Goal: Find specific page/section: Find specific page/section

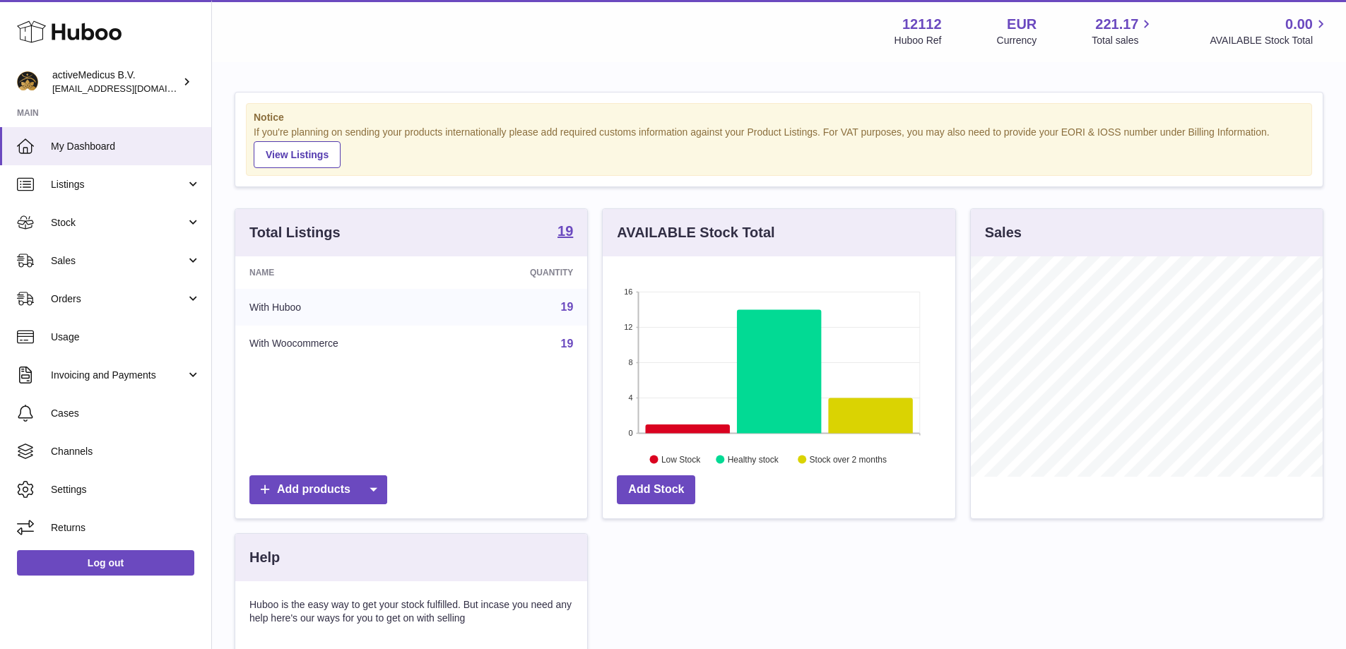
scroll to position [220, 353]
click at [567, 232] on strong "19" at bounding box center [565, 231] width 16 height 14
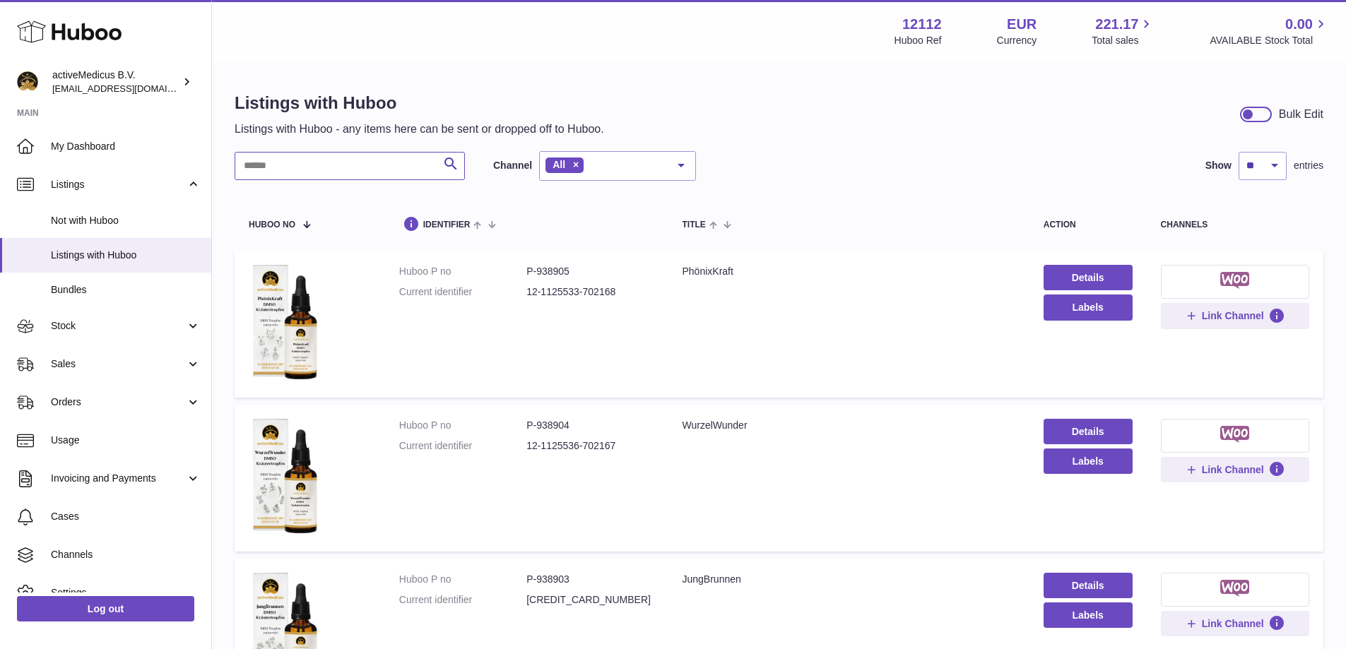
click at [383, 171] on input "text" at bounding box center [350, 166] width 230 height 28
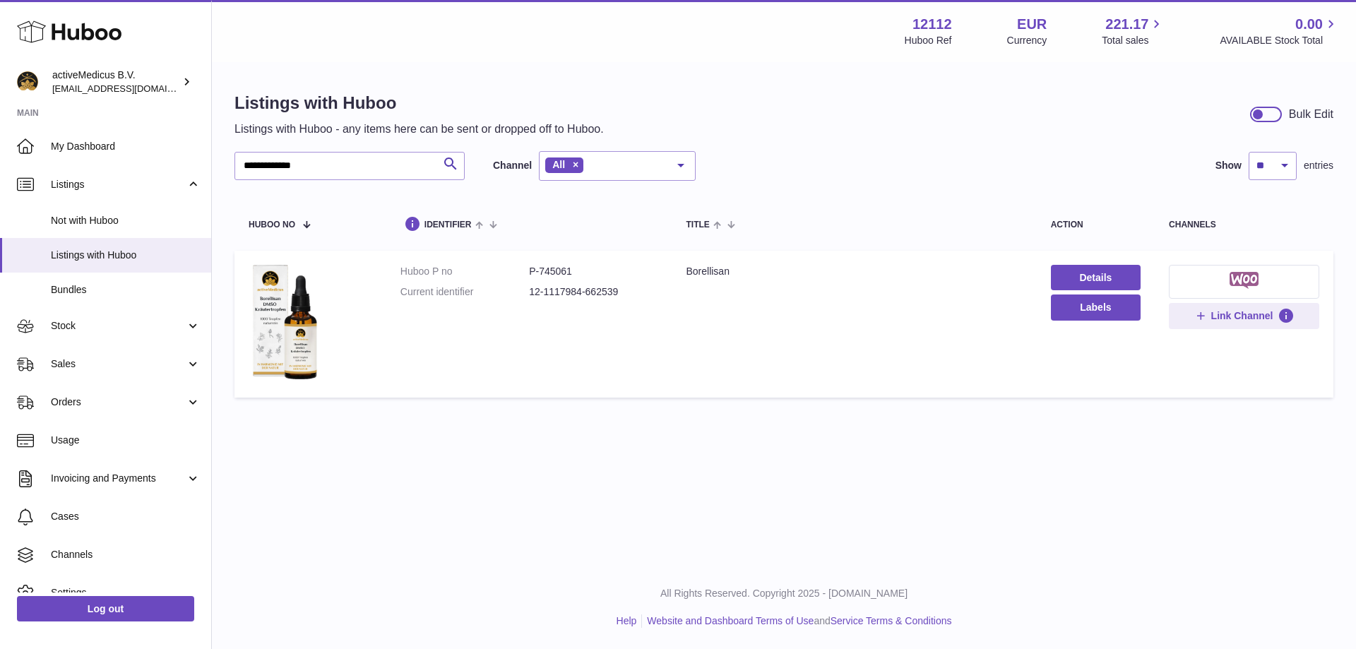
click at [550, 273] on dd "P-745061" at bounding box center [593, 271] width 129 height 13
copy dd "745061"
click at [450, 160] on icon "submit" at bounding box center [450, 164] width 17 height 18
click at [355, 162] on input "**********" at bounding box center [350, 166] width 230 height 28
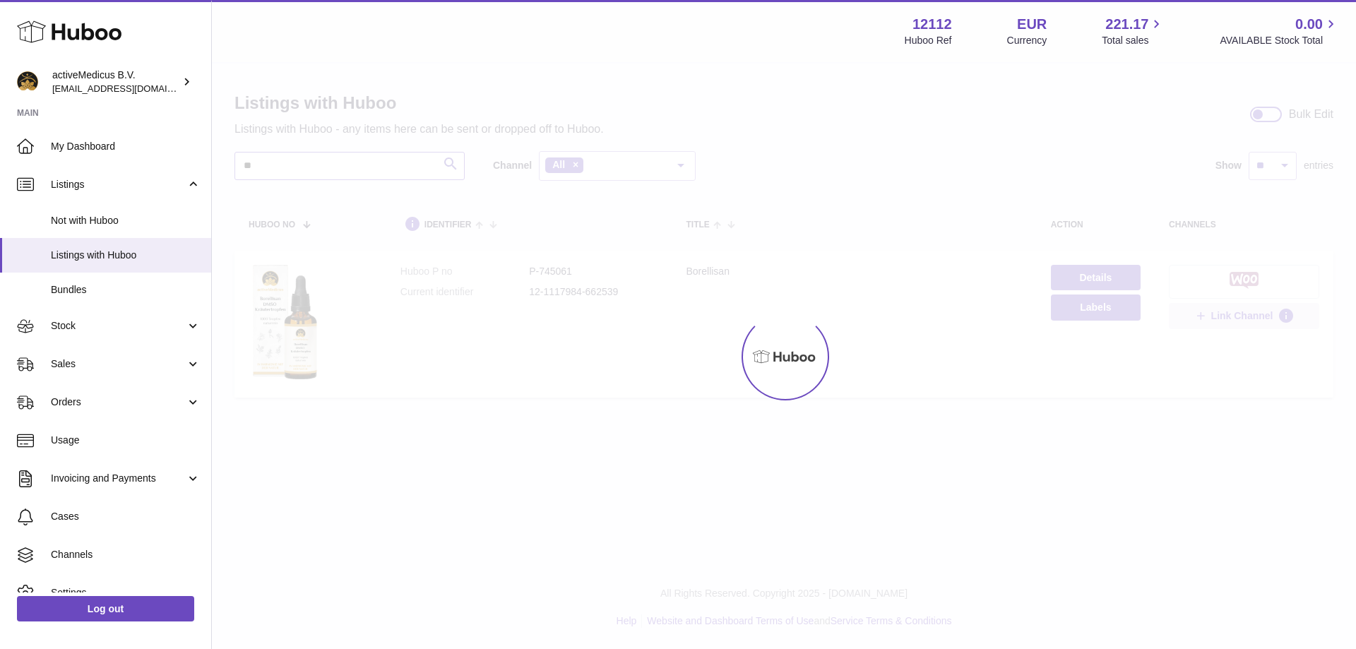
type input "*"
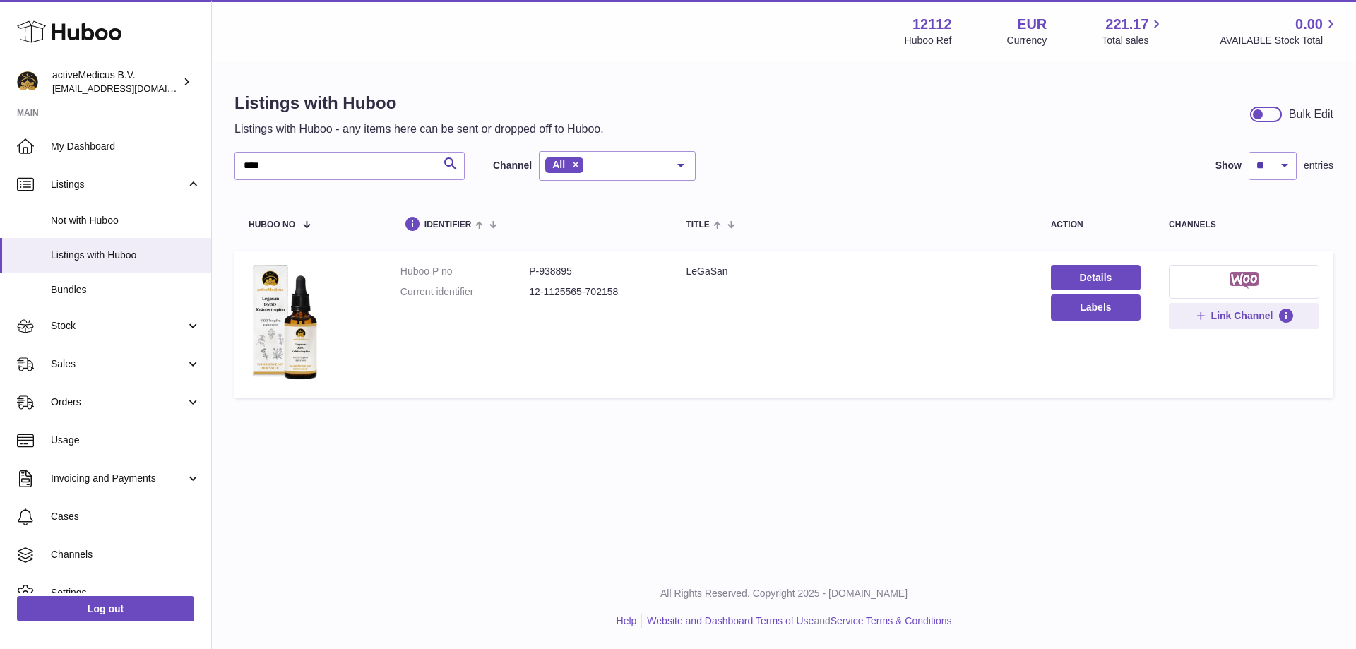
click at [567, 270] on dd "P-938895" at bounding box center [593, 271] width 129 height 13
copy dd "938895"
click at [323, 158] on input "****" at bounding box center [350, 166] width 230 height 28
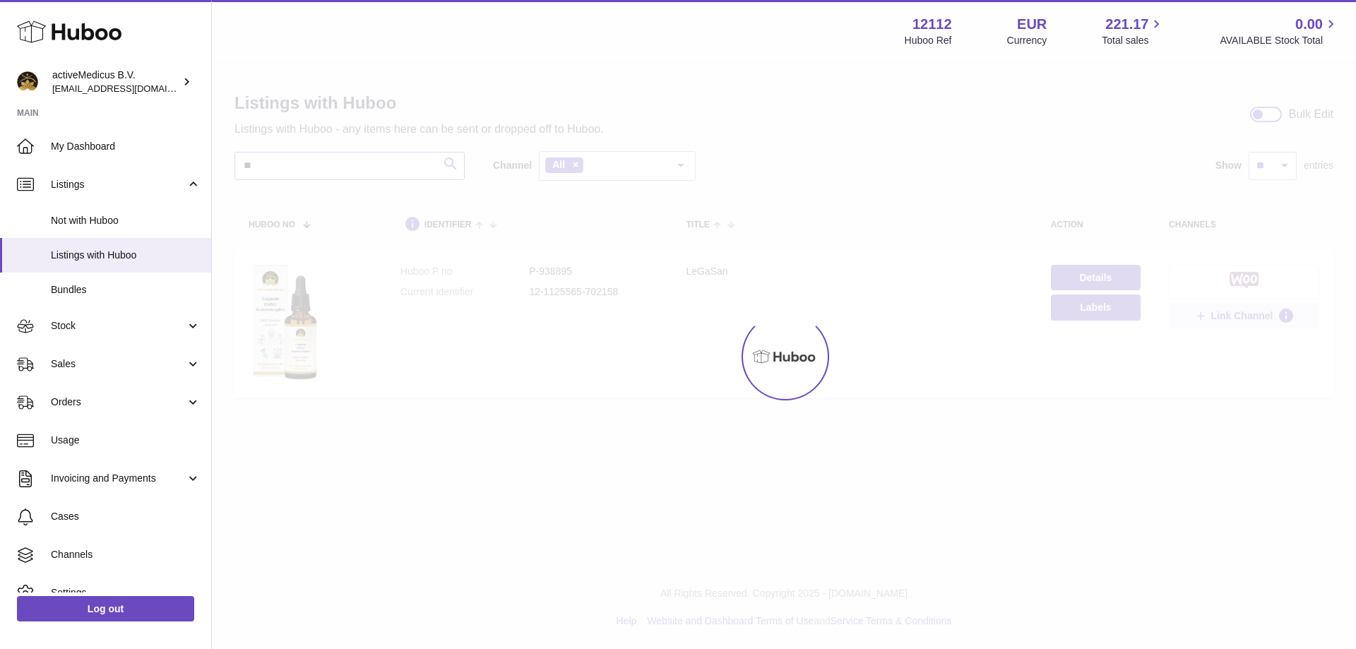
type input "*"
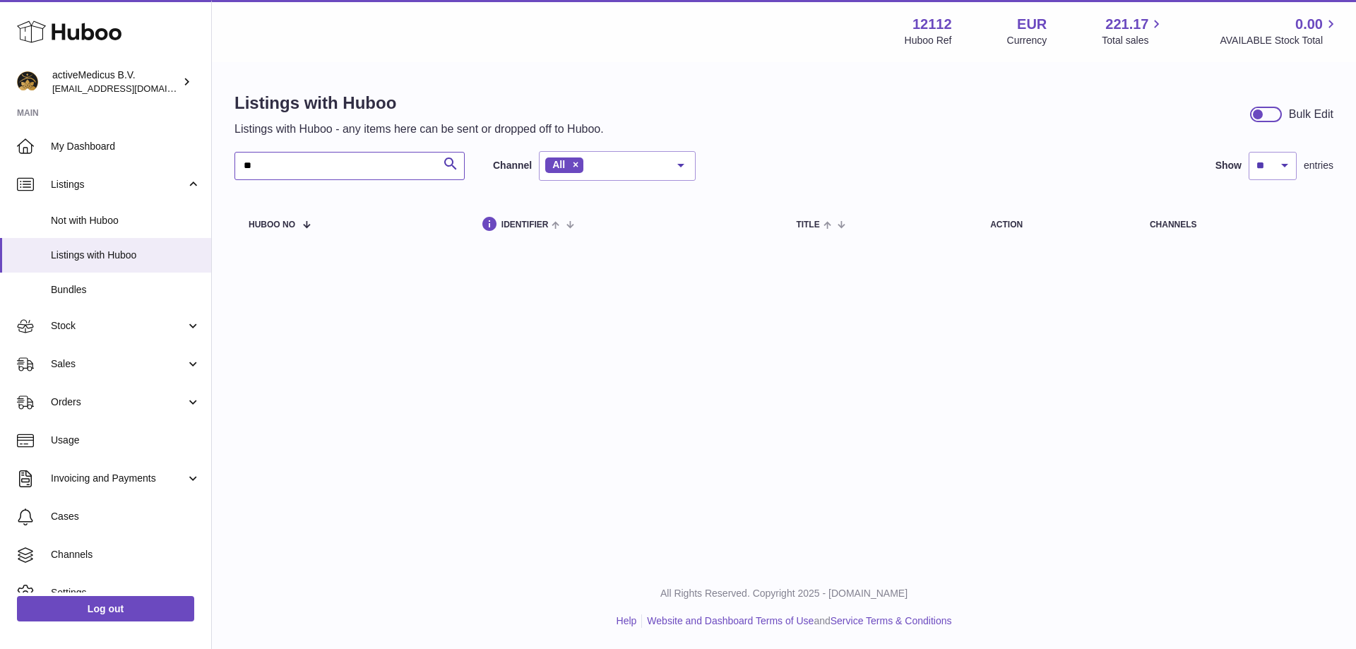
type input "*"
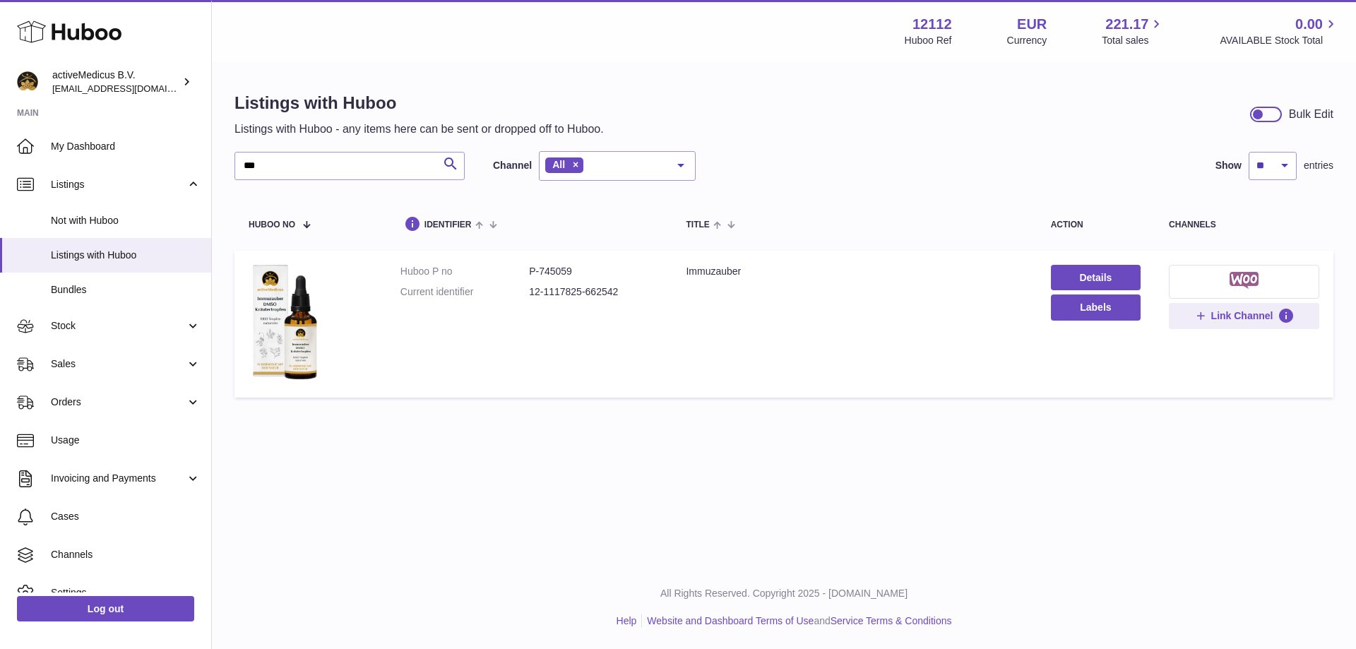
click at [562, 271] on dd "P-745059" at bounding box center [593, 271] width 129 height 13
copy dd "745059"
drag, startPoint x: 312, startPoint y: 170, endPoint x: 139, endPoint y: 162, distance: 173.2
click at [139, 162] on div "Huboo activeMedicus B.V. internalAdmin-12112@internal.huboo.com Main My Dashboa…" at bounding box center [678, 324] width 1356 height 649
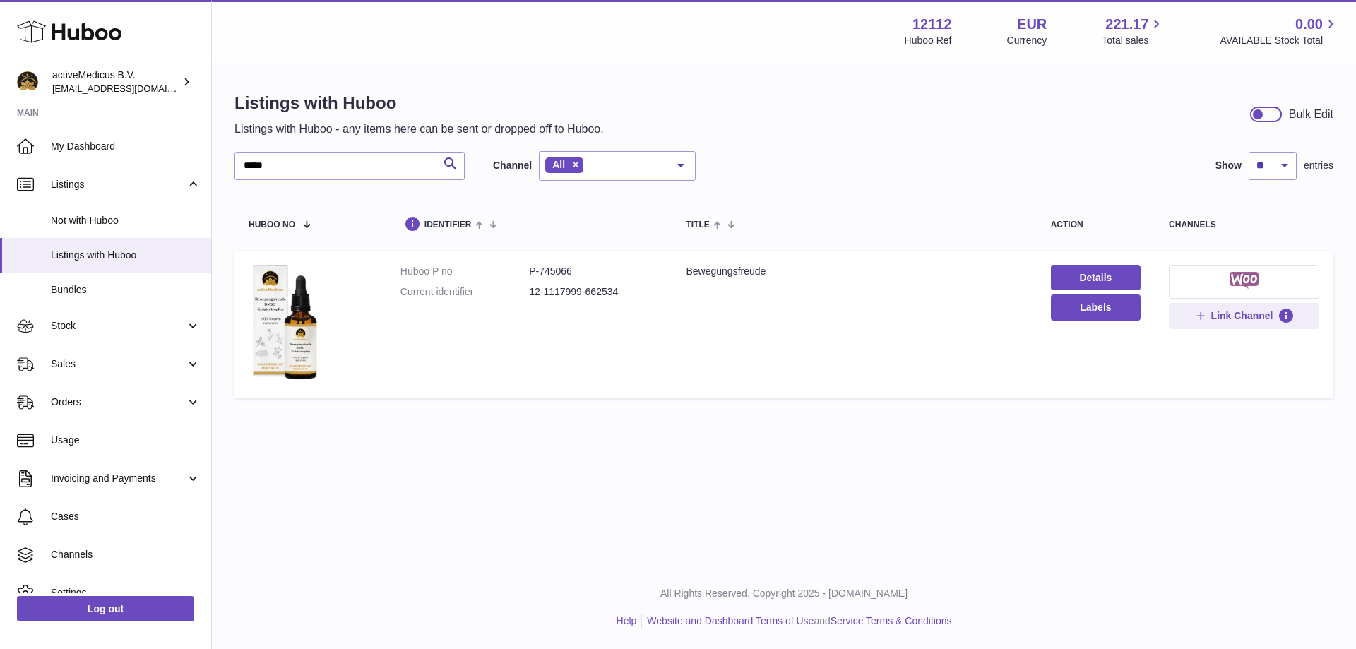
click at [560, 270] on dd "P-745066" at bounding box center [593, 271] width 129 height 13
copy dd "745066"
drag, startPoint x: 292, startPoint y: 161, endPoint x: 137, endPoint y: 155, distance: 154.8
click at [137, 155] on div "Huboo activeMedicus B.V. internalAdmin-12112@internal.huboo.com Main My Dashboa…" at bounding box center [678, 324] width 1356 height 649
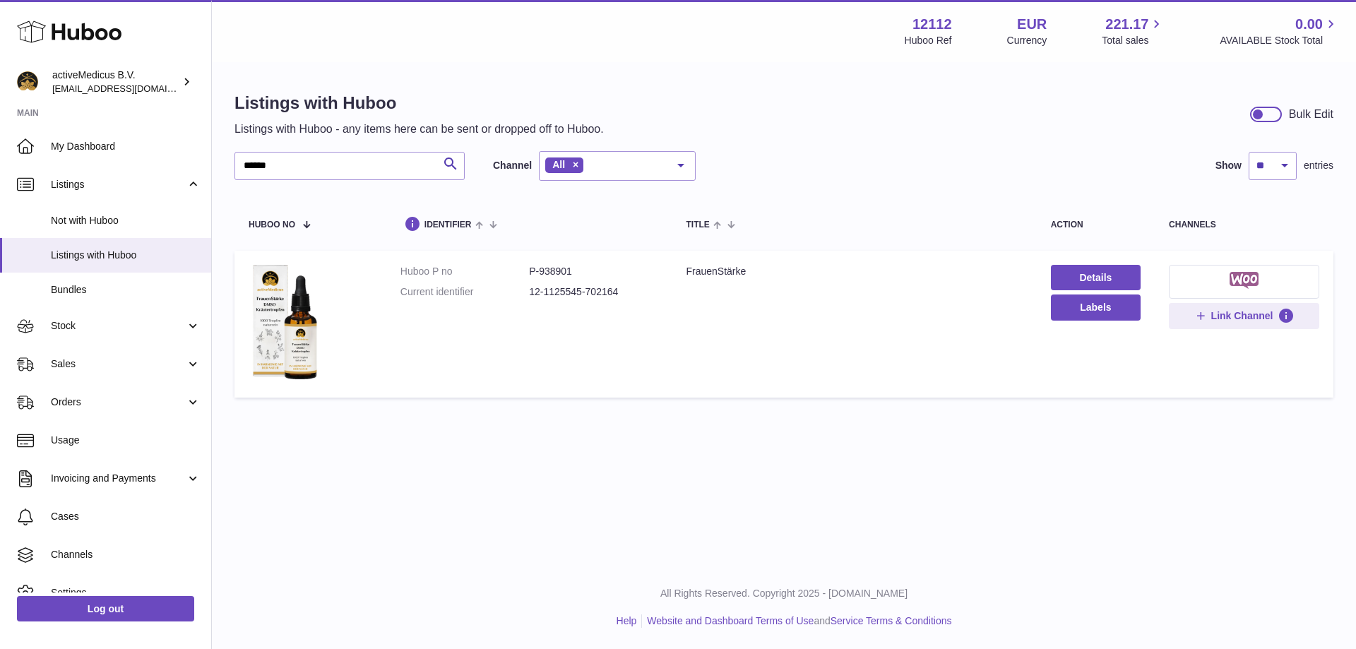
click at [570, 271] on dd "P-938901" at bounding box center [593, 271] width 129 height 13
copy dd "938901"
drag, startPoint x: 300, startPoint y: 155, endPoint x: 247, endPoint y: 171, distance: 54.7
click at [247, 171] on input "******" at bounding box center [350, 166] width 230 height 28
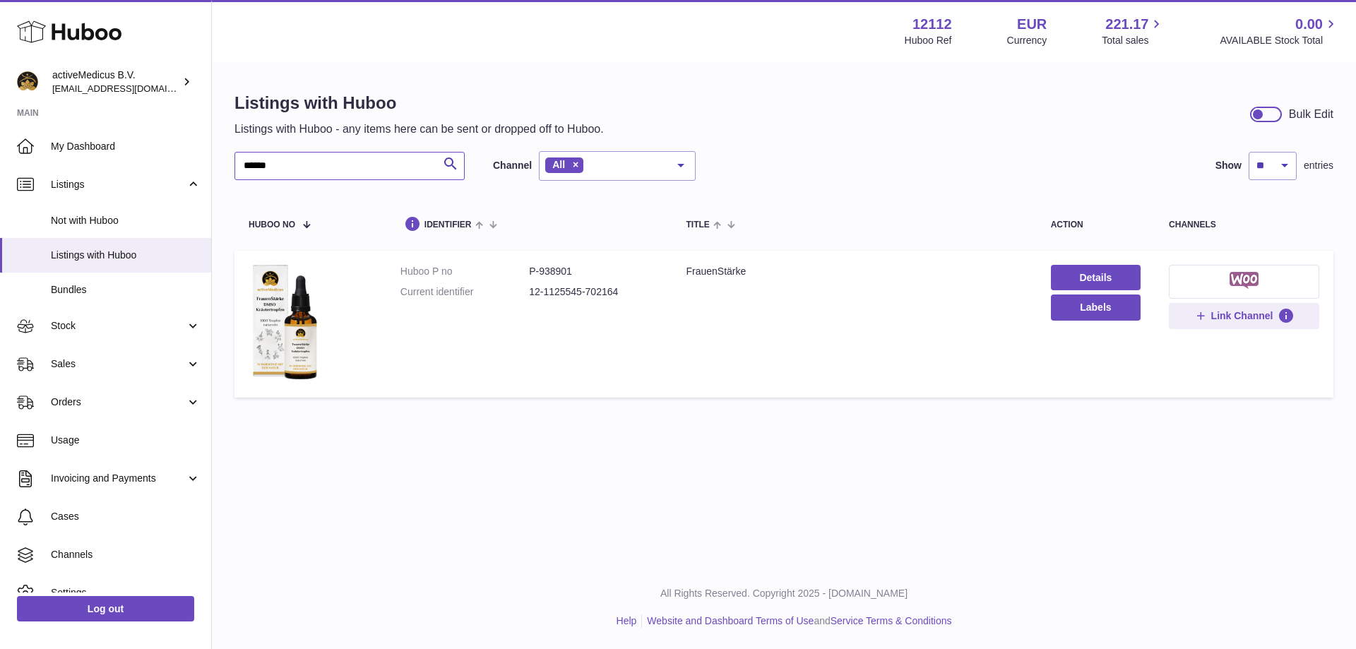
type input "*"
type input "***"
click at [576, 271] on dd "P-745063" at bounding box center [593, 271] width 129 height 13
click at [572, 271] on dd "P-745063" at bounding box center [593, 271] width 129 height 13
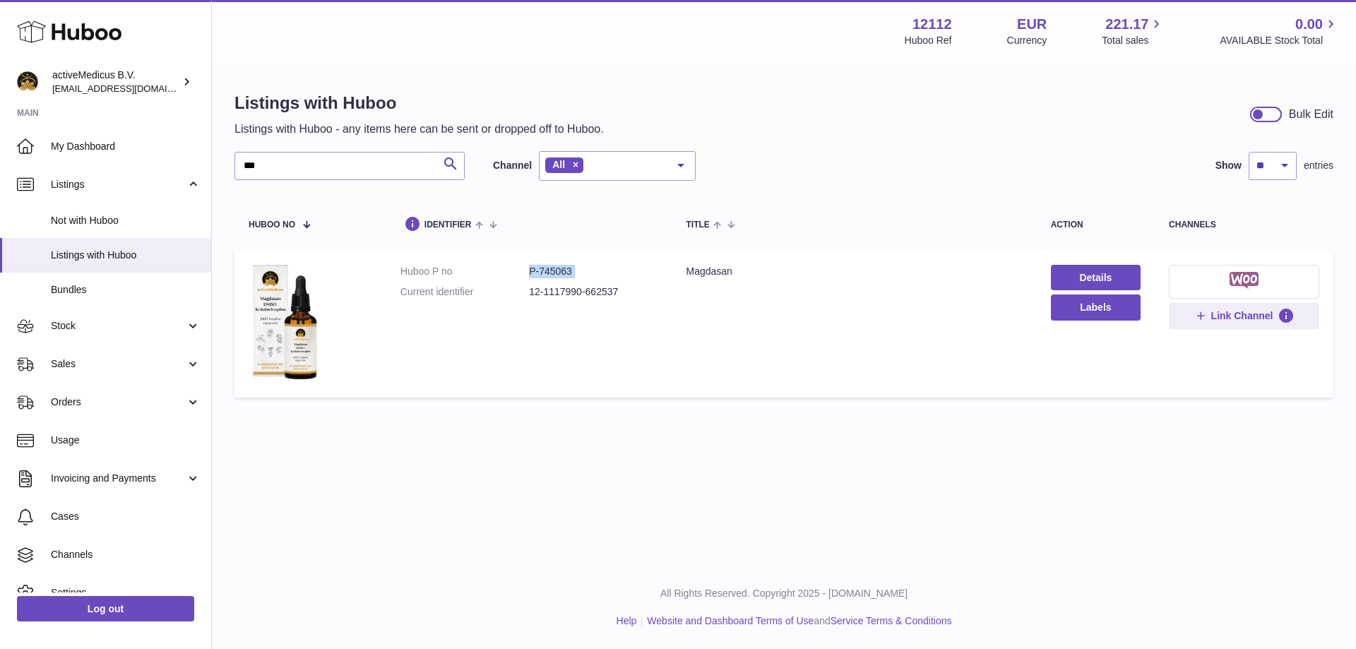
click at [572, 271] on dd "P-745063" at bounding box center [593, 271] width 129 height 13
click at [602, 273] on dd "P-745063" at bounding box center [593, 271] width 129 height 13
drag, startPoint x: 539, startPoint y: 268, endPoint x: 629, endPoint y: 279, distance: 90.4
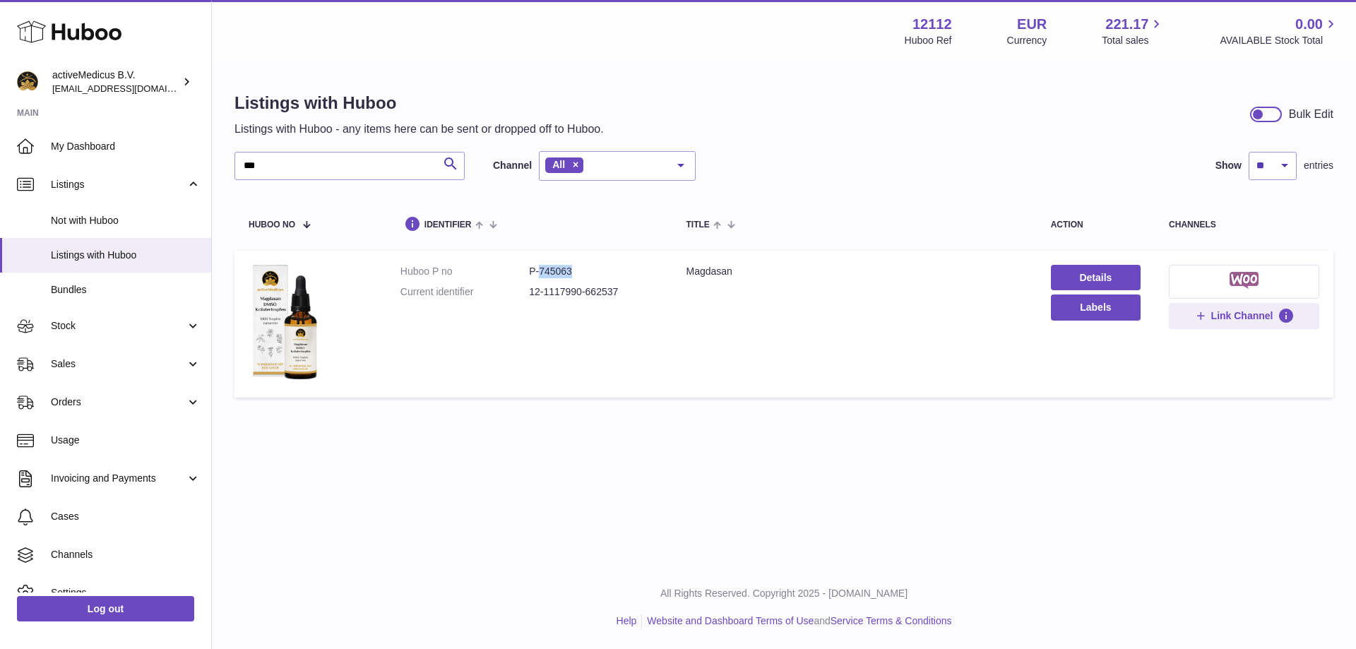
click at [629, 279] on dl "Huboo P no P-745063 Current identifier 12-1117990-662537" at bounding box center [530, 285] width 258 height 41
copy dd "745063"
drag, startPoint x: 268, startPoint y: 163, endPoint x: 138, endPoint y: 155, distance: 129.6
click at [138, 155] on div "Huboo activeMedicus B.V. internalAdmin-12112@internal.huboo.com Main My Dashboa…" at bounding box center [678, 324] width 1356 height 649
type input "****"
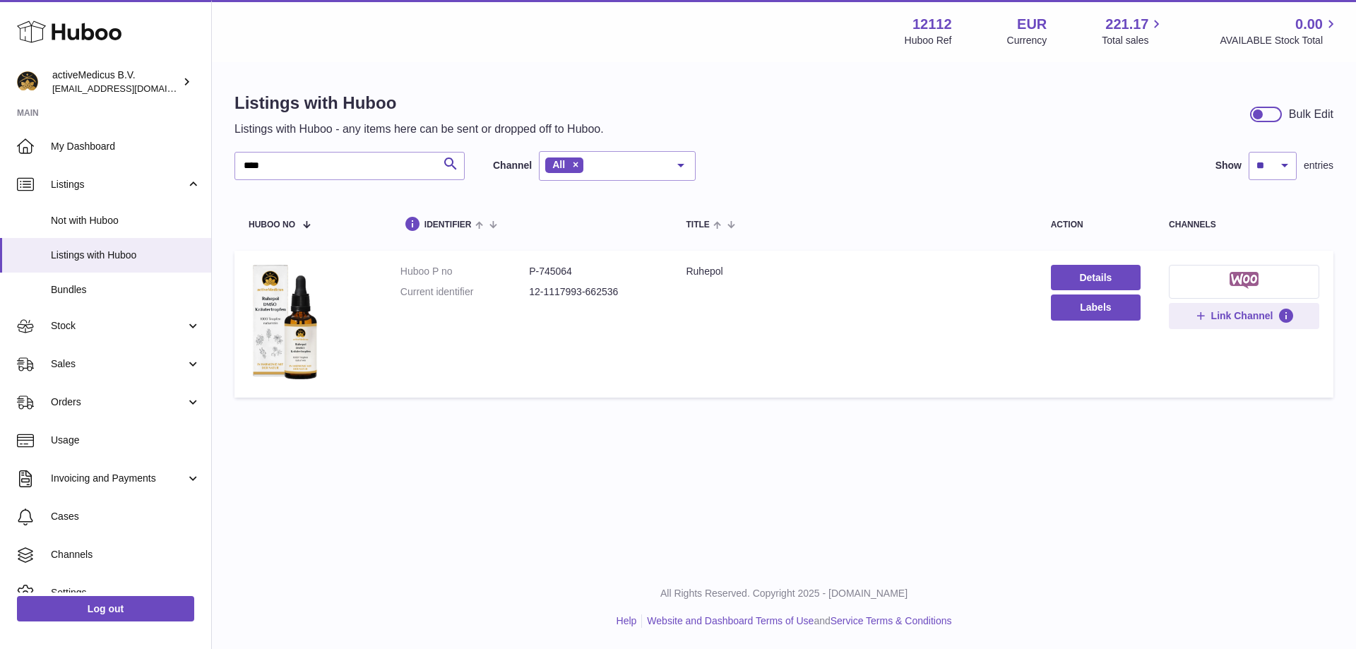
click at [551, 266] on dd "P-745064" at bounding box center [593, 271] width 129 height 13
copy dd "745064"
drag, startPoint x: 247, startPoint y: 164, endPoint x: 177, endPoint y: 158, distance: 70.2
click at [177, 158] on div "Huboo activeMedicus B.V. internalAdmin-12112@internal.huboo.com Main My Dashboa…" at bounding box center [678, 324] width 1356 height 649
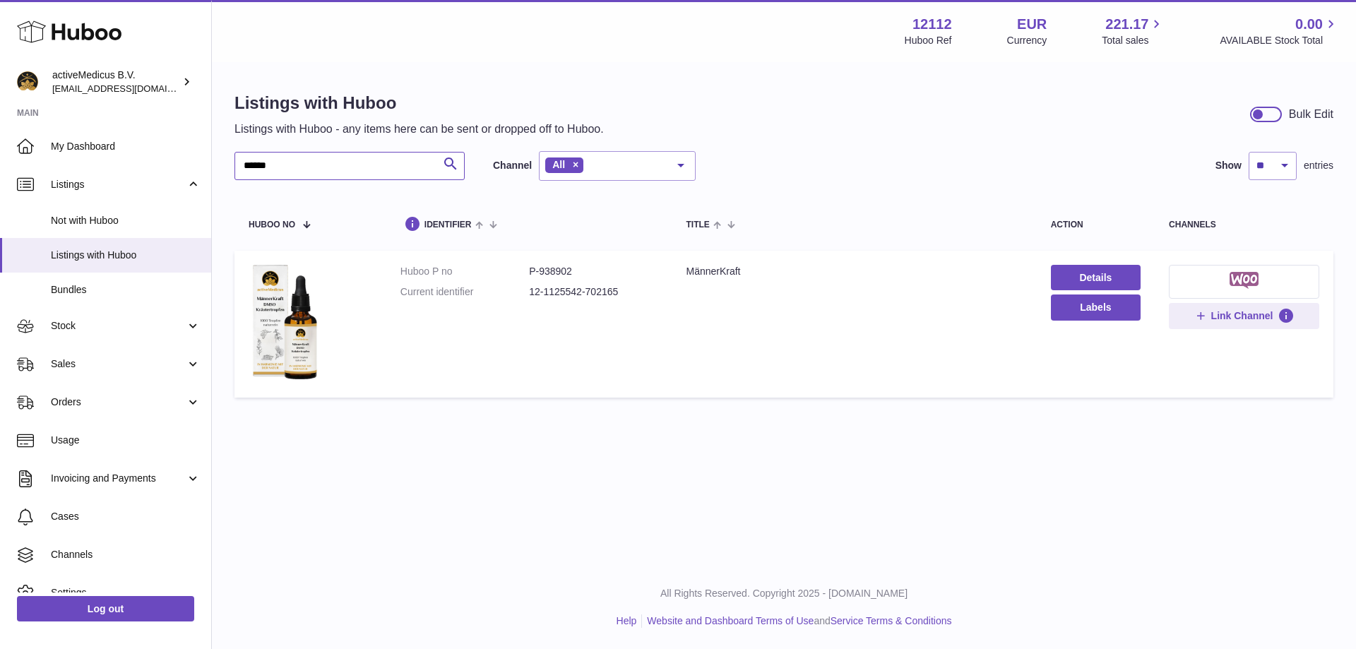
type input "******"
click at [567, 271] on dd "P-938902" at bounding box center [593, 271] width 129 height 13
copy dd "938902"
